Goal: Task Accomplishment & Management: Manage account settings

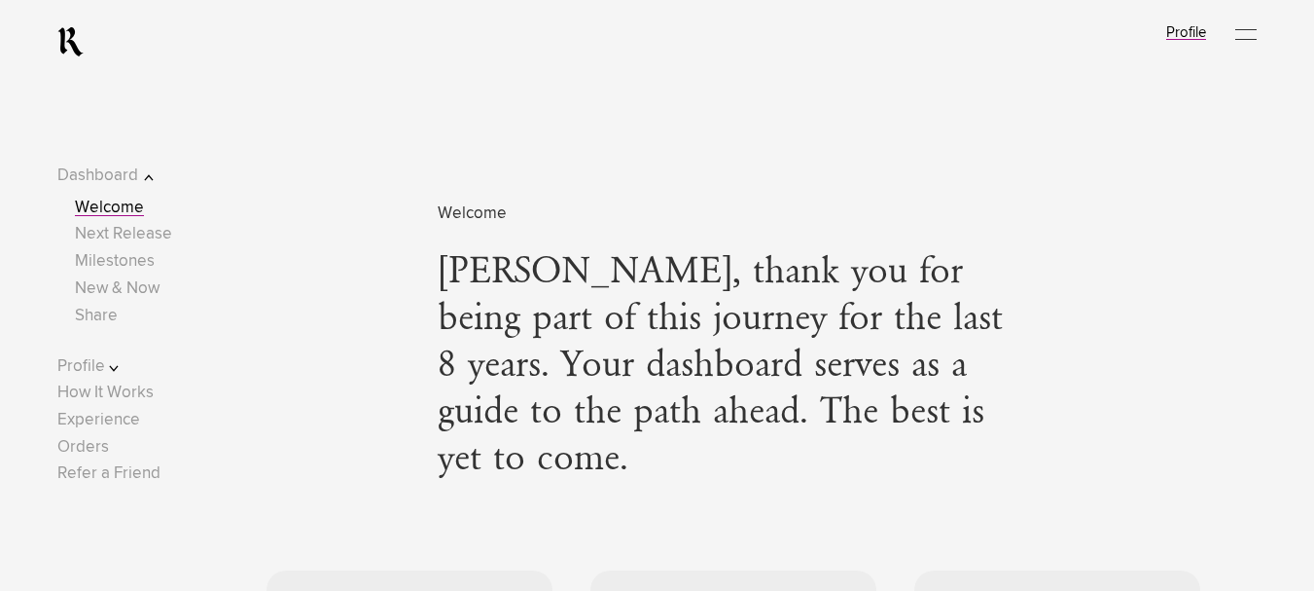
click at [1188, 33] on link "Profile" at bounding box center [1186, 32] width 40 height 15
click at [1195, 32] on link "Profile" at bounding box center [1186, 32] width 40 height 15
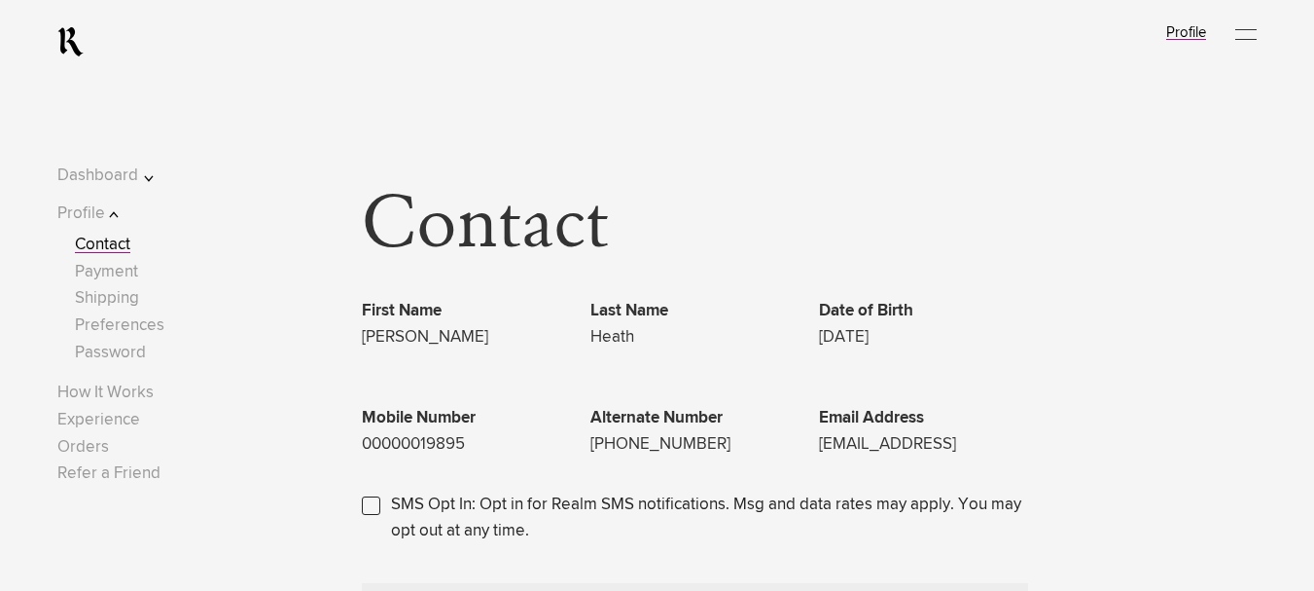
click at [1206, 32] on link "Profile" at bounding box center [1186, 32] width 40 height 15
click at [1248, 28] on div at bounding box center [1245, 34] width 21 height 29
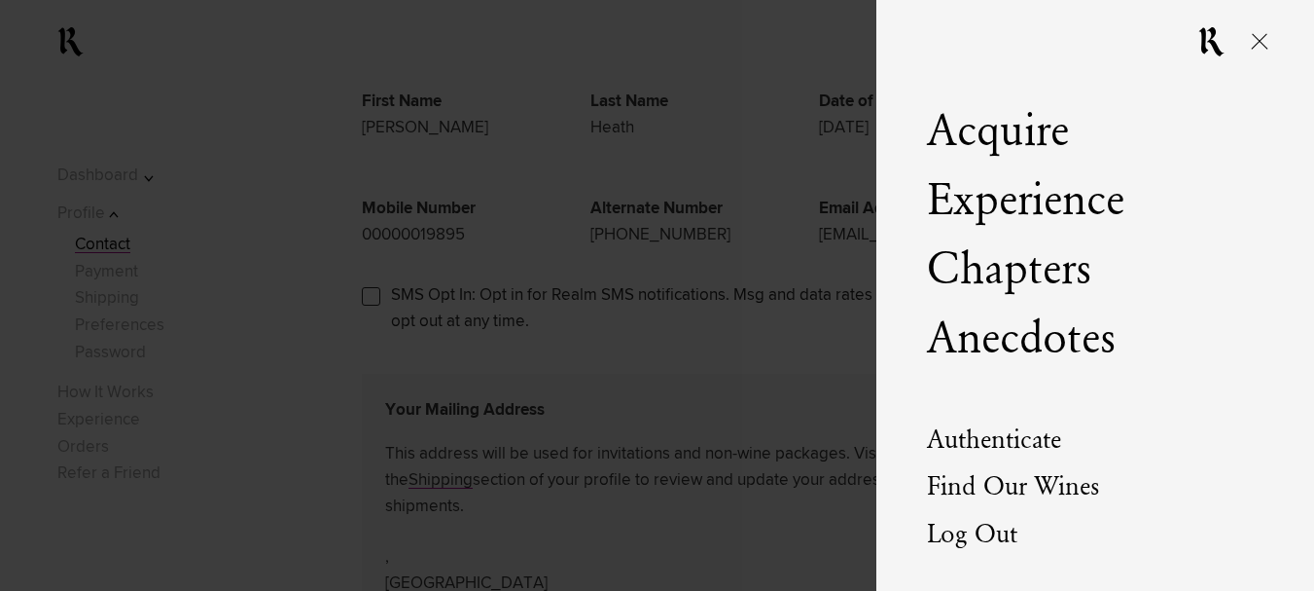
scroll to position [486, 0]
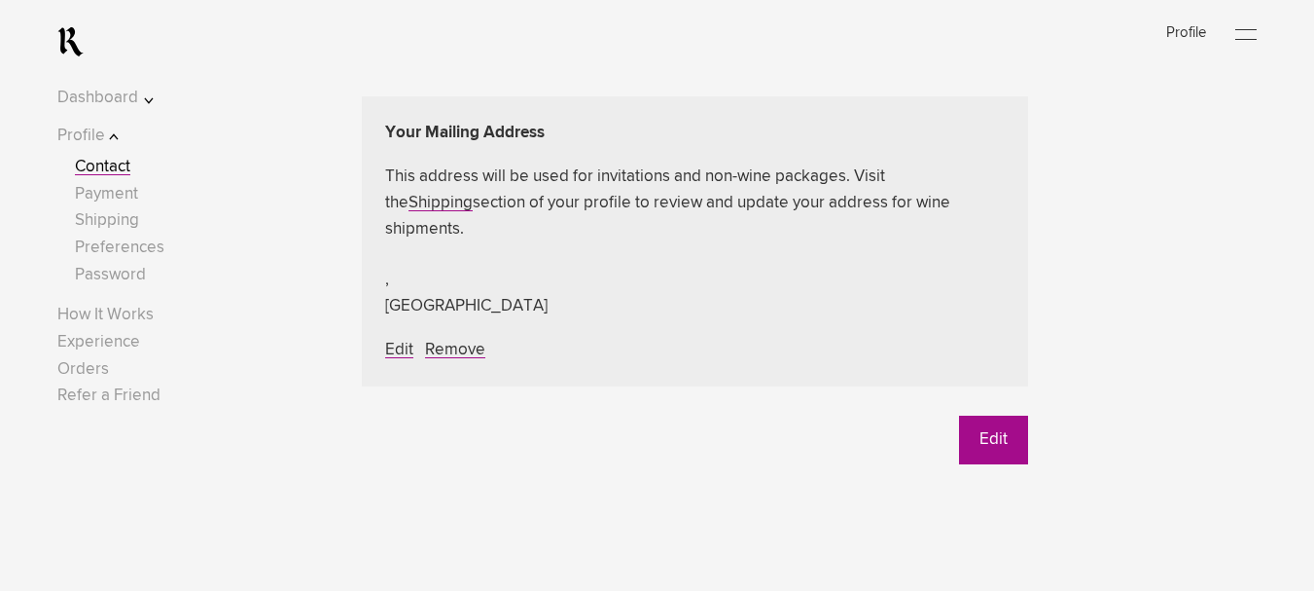
click at [1257, 35] on div at bounding box center [1245, 34] width 21 height 29
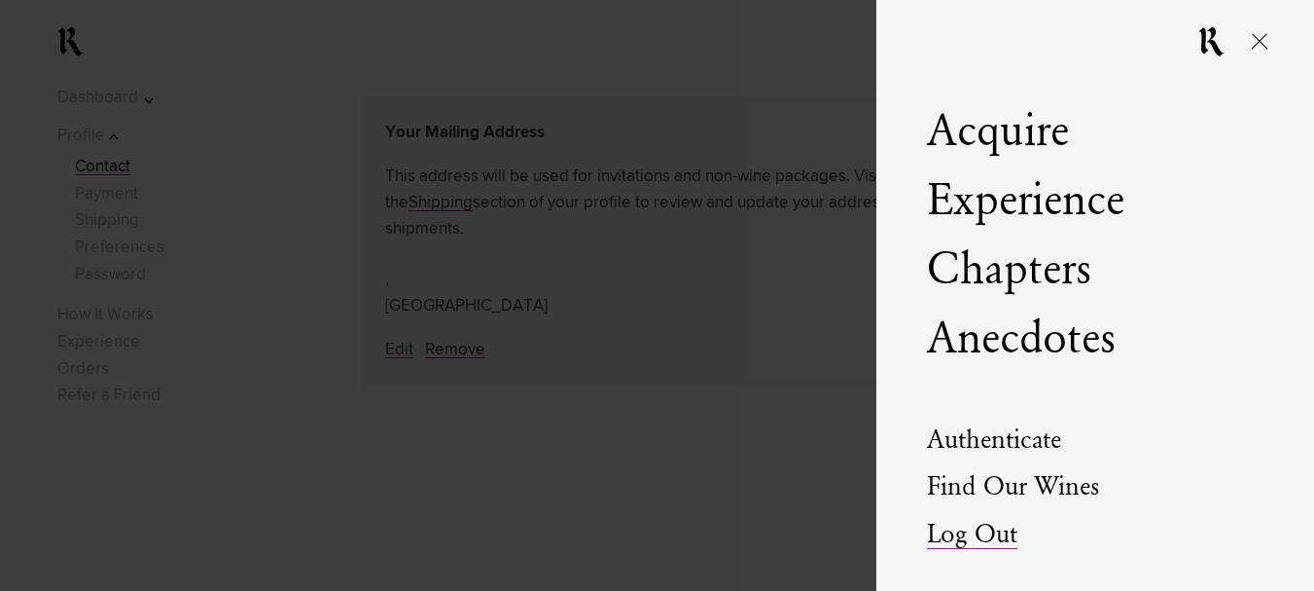
click at [968, 529] on link "Log Out" at bounding box center [972, 534] width 90 height 27
